Goal: Transaction & Acquisition: Purchase product/service

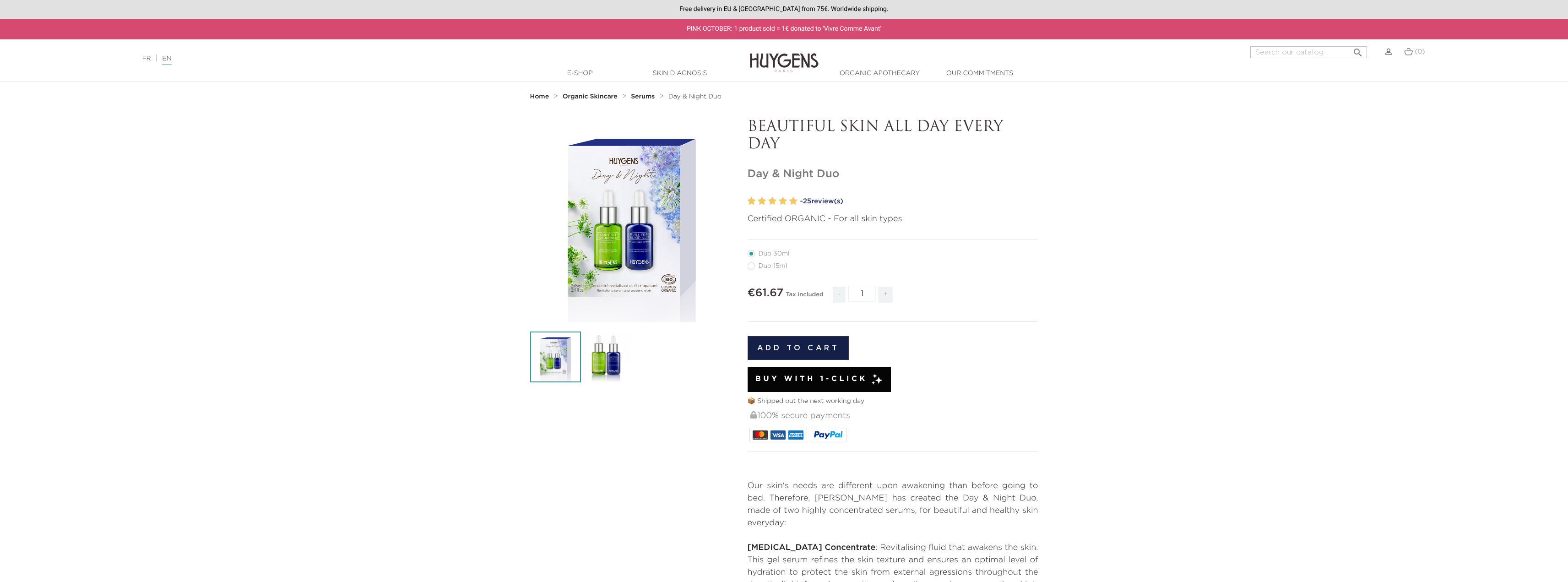
click at [598, 359] on img at bounding box center [606, 356] width 51 height 51
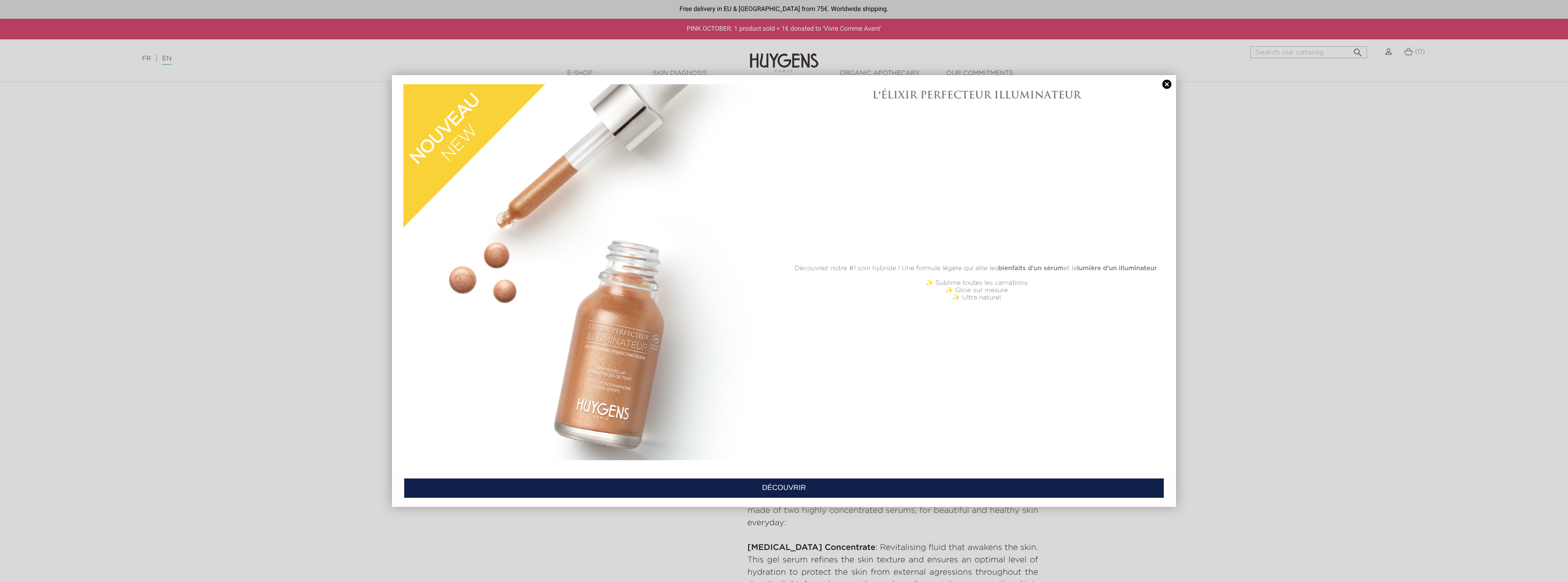
drag, startPoint x: 1168, startPoint y: 81, endPoint x: 1152, endPoint y: 94, distance: 20.6
click at [1168, 81] on link at bounding box center [1166, 84] width 13 height 10
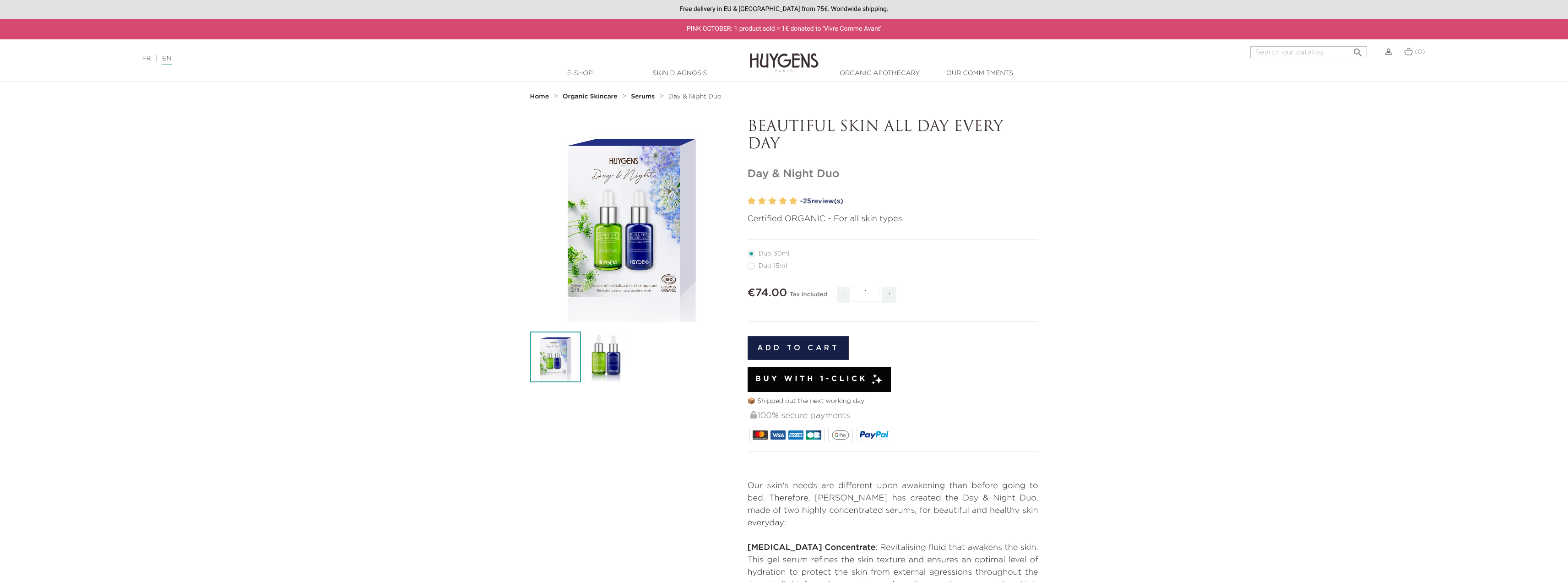
click at [624, 234] on icon "" at bounding box center [631, 220] width 46 height 46
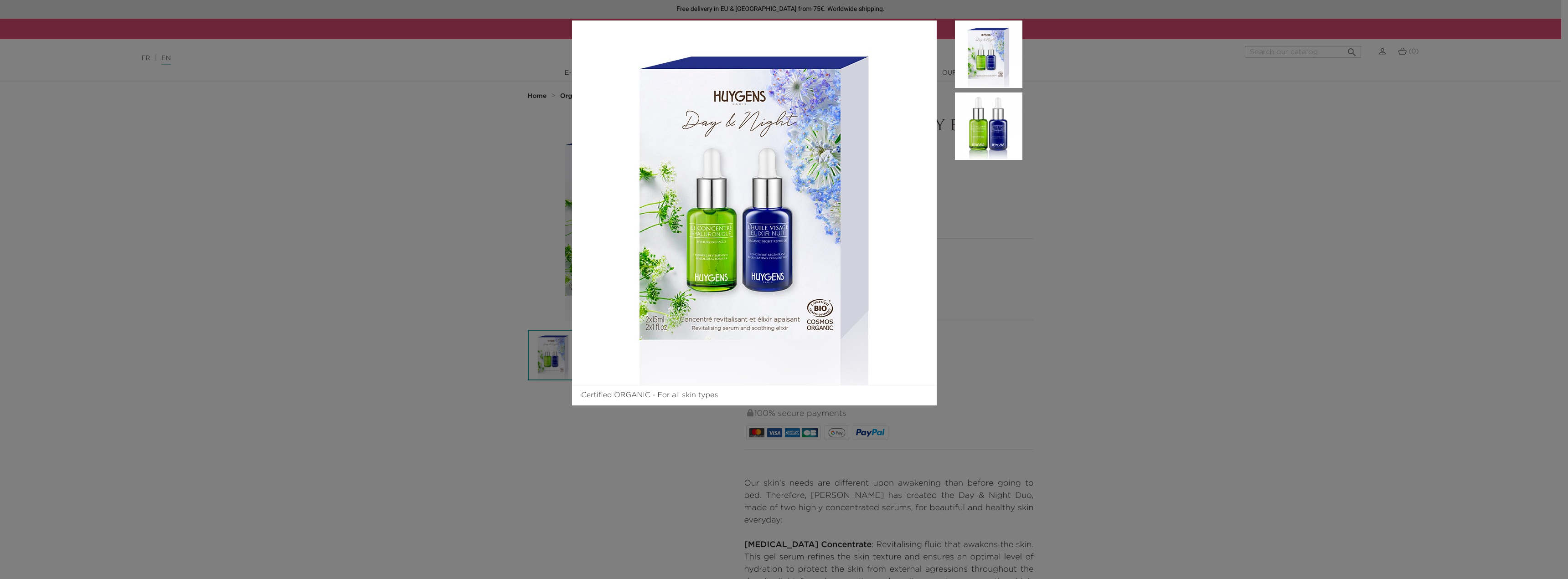
click at [1361, 350] on div "Certified ORGANIC - For all skin types" at bounding box center [784, 290] width 1568 height 579
